Goal: Find specific page/section: Find specific page/section

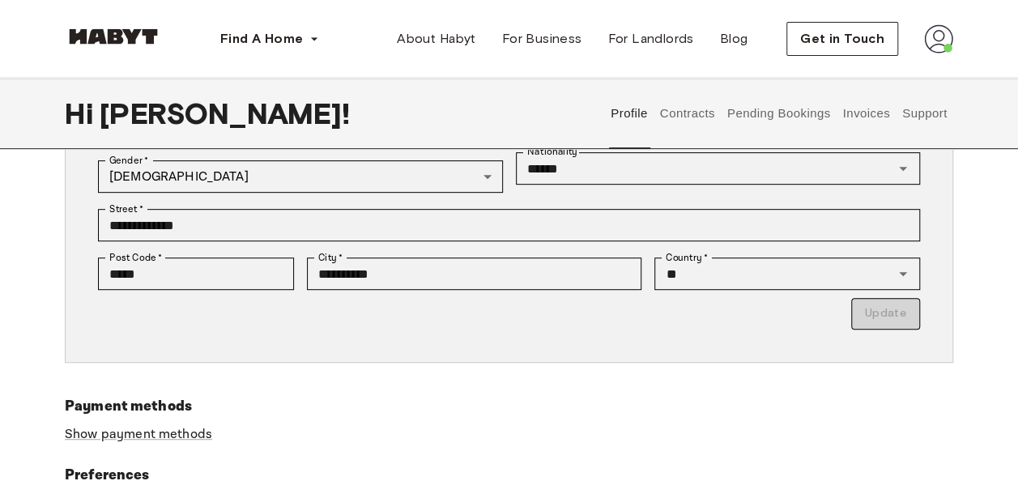
scroll to position [313, 0]
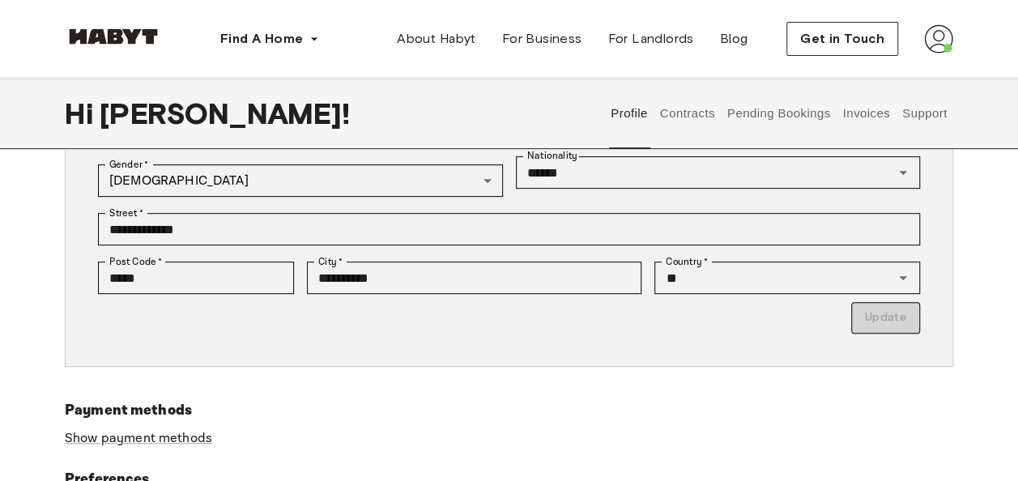
click at [675, 113] on button "Contracts" at bounding box center [687, 113] width 59 height 71
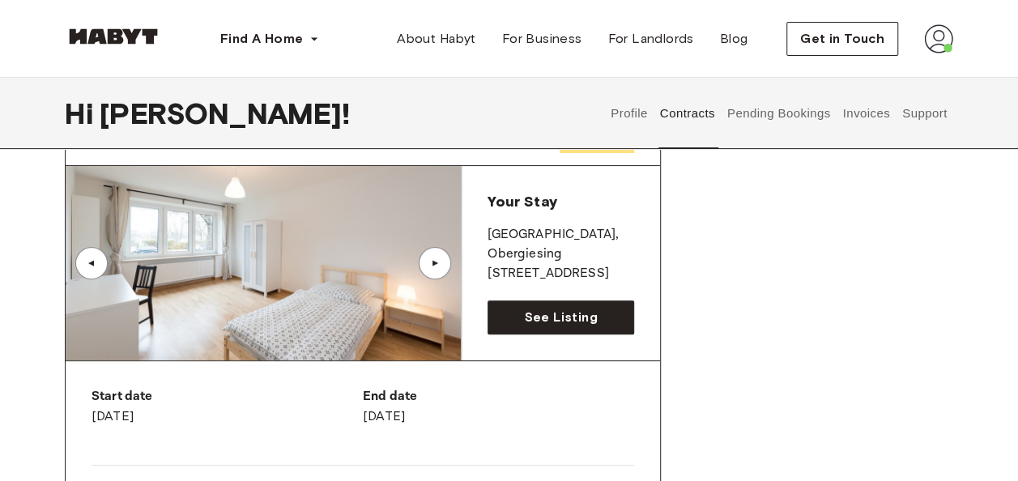
scroll to position [94, 0]
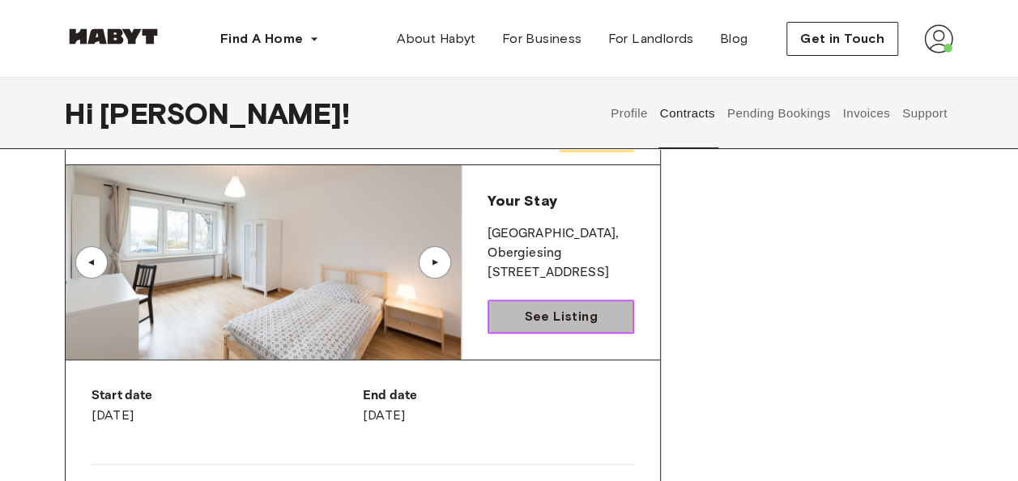
click at [556, 302] on link "See Listing" at bounding box center [560, 317] width 147 height 34
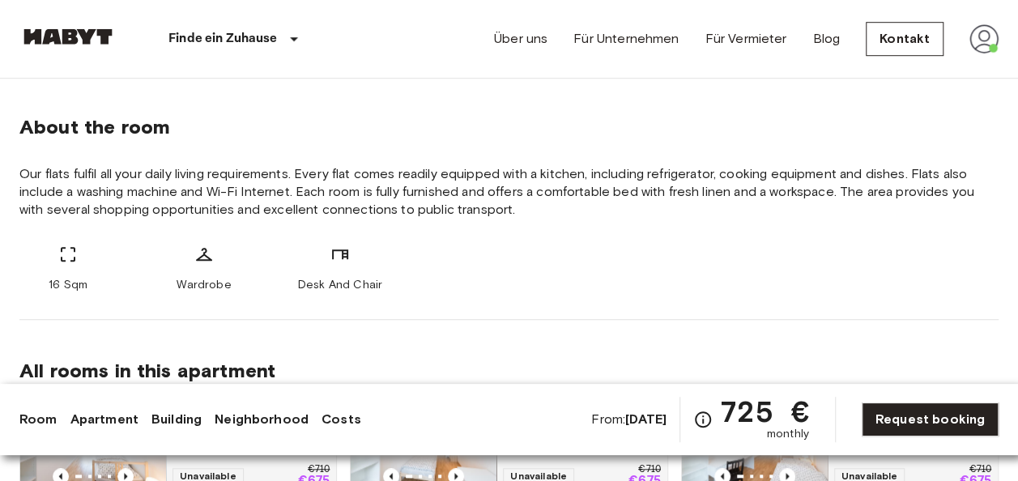
scroll to position [562, 0]
